Goal: Navigation & Orientation: Find specific page/section

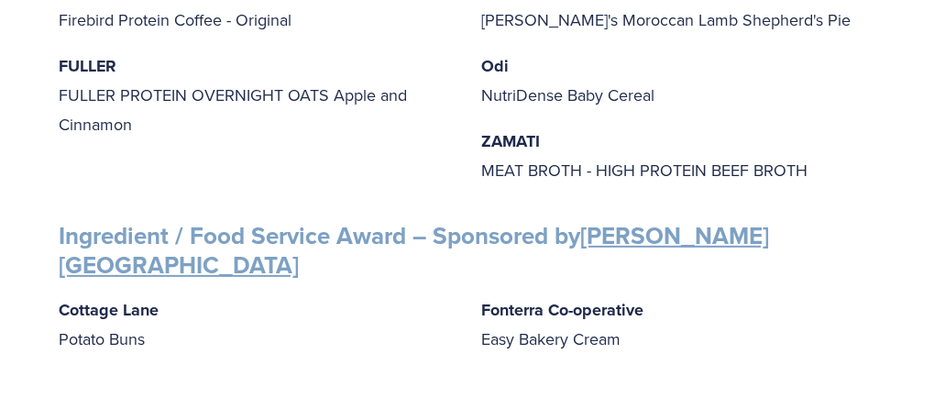
scroll to position [1924, 0]
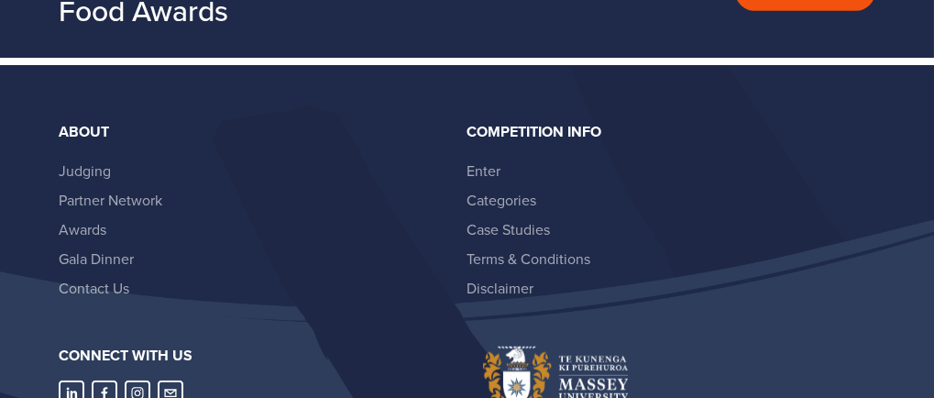
scroll to position [3850, 0]
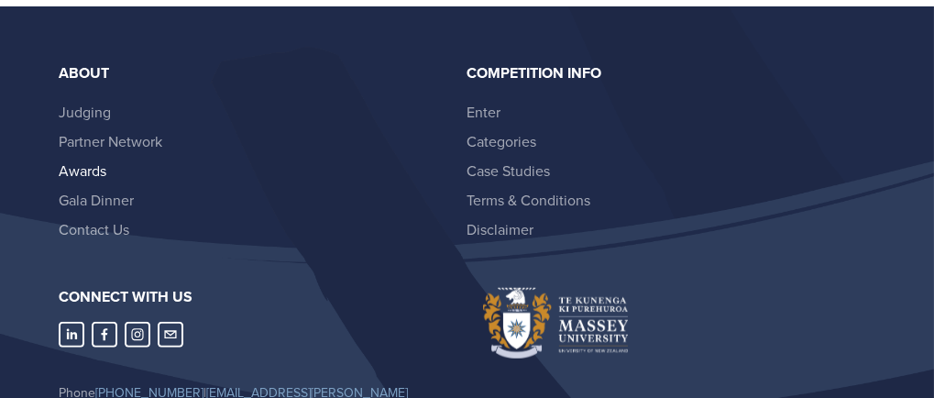
click at [79, 160] on link "Awards" at bounding box center [83, 170] width 48 height 20
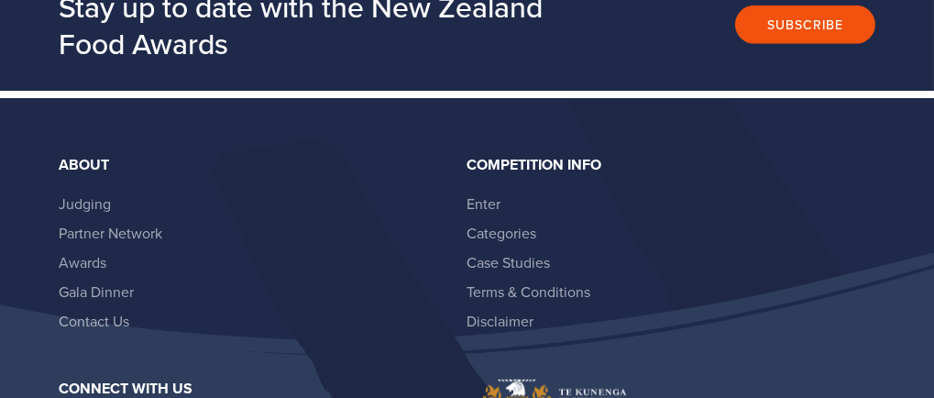
scroll to position [3758, 0]
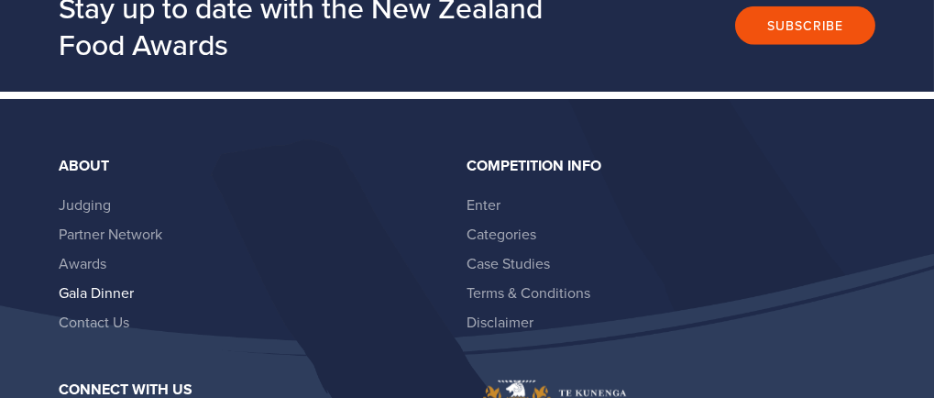
click at [118, 282] on link "Gala Dinner" at bounding box center [96, 292] width 75 height 20
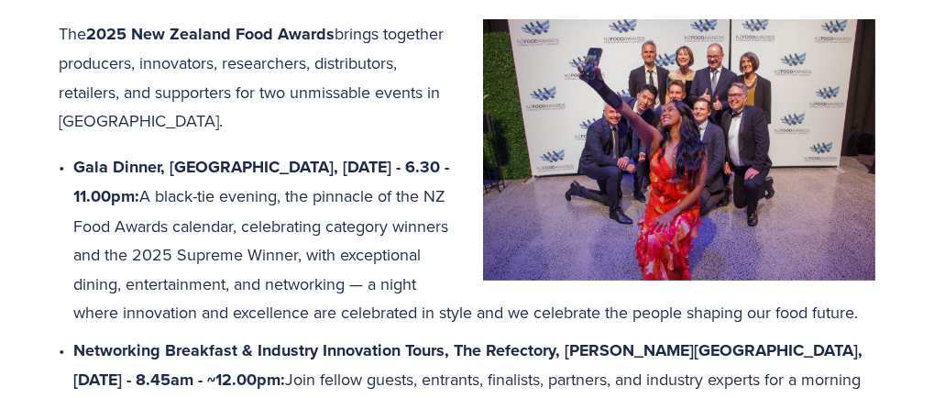
scroll to position [824, 0]
